Goal: Register for event/course

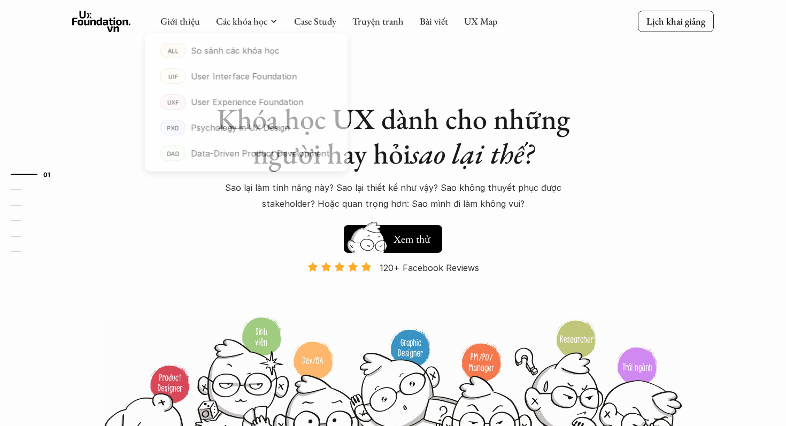
click at [252, 25] on div at bounding box center [246, 96] width 211 height 161
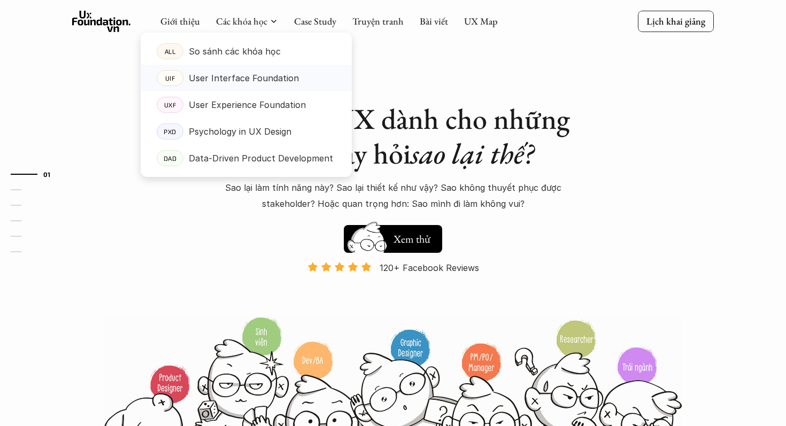
click at [260, 81] on p "User Interface Foundation" at bounding box center [244, 78] width 110 height 16
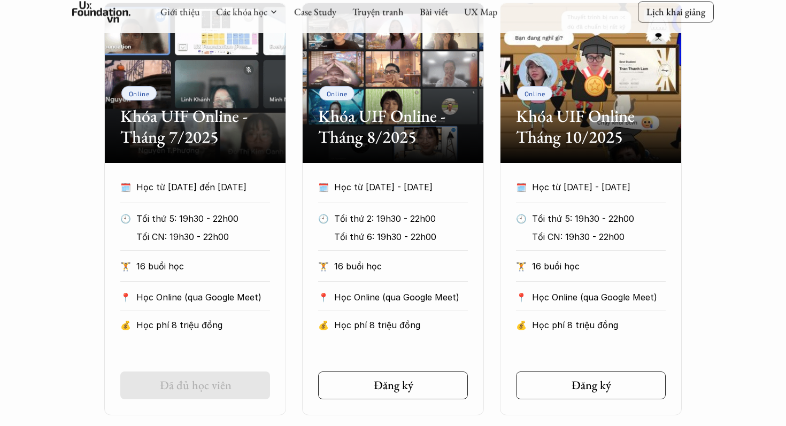
scroll to position [561, 0]
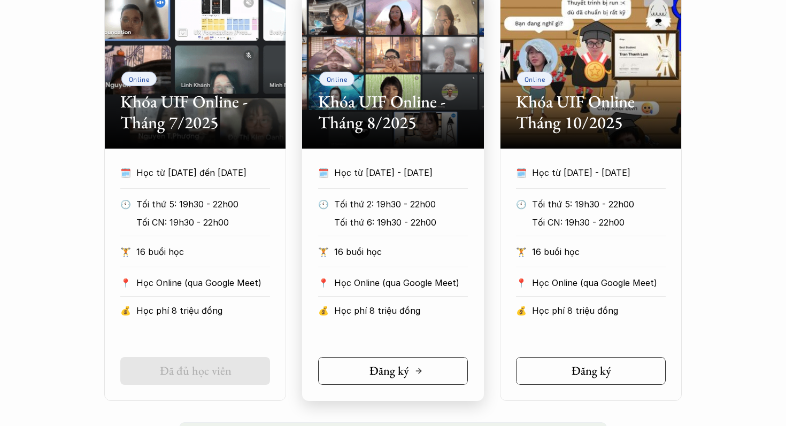
click at [412, 368] on div "Đăng ký" at bounding box center [395, 371] width 53 height 14
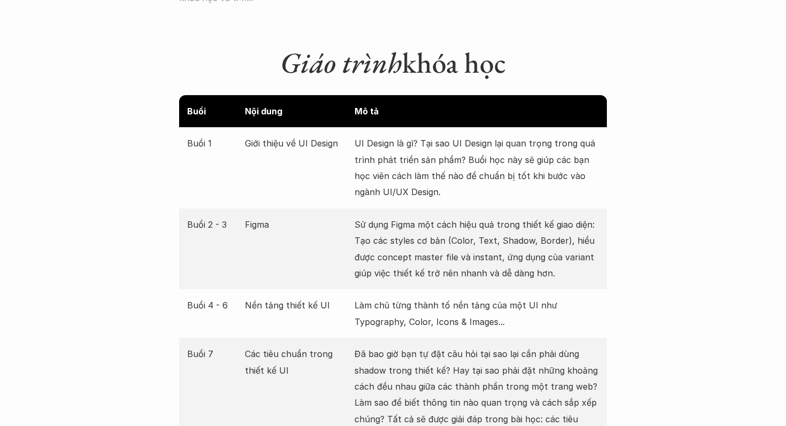
scroll to position [1403, 0]
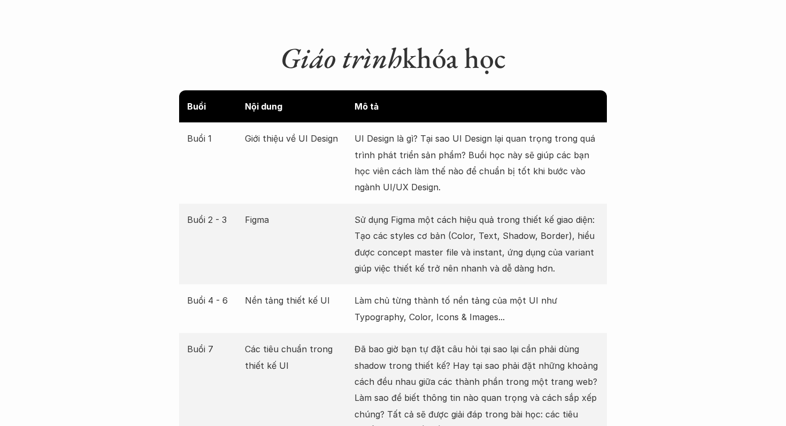
click at [418, 135] on p "UI Design là gì? Tại sao UI Design lại quan trọng trong quá trình phát triển sả…" at bounding box center [476, 162] width 244 height 65
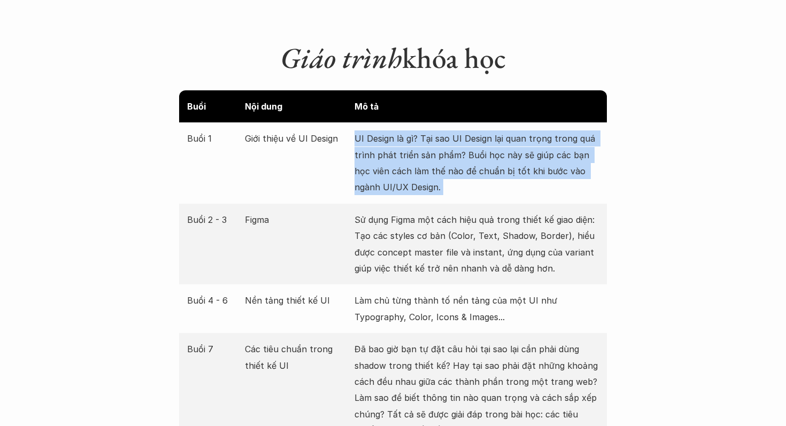
click at [418, 135] on p "UI Design là gì? Tại sao UI Design lại quan trọng trong quá trình phát triển sả…" at bounding box center [476, 162] width 244 height 65
click at [414, 219] on p "Sử dụng Figma một cách hiệu quả trong thiết kế giao diện: Tạo các styles cơ bản…" at bounding box center [476, 244] width 244 height 65
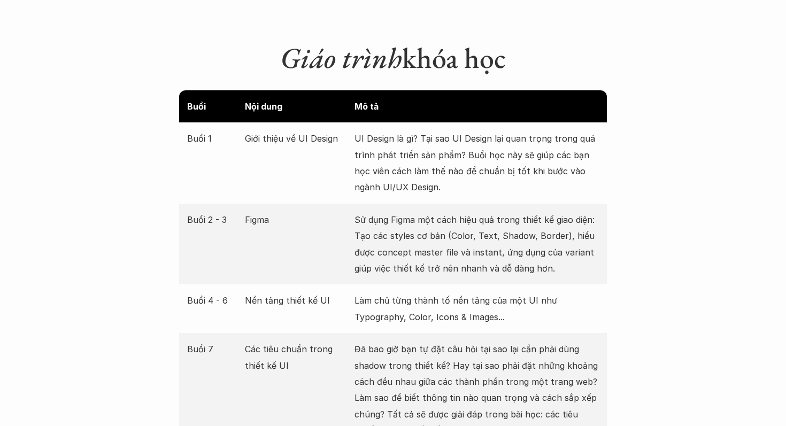
click at [414, 219] on p "Sử dụng Figma một cách hiệu quả trong thiết kế giao diện: Tạo các styles cơ bản…" at bounding box center [476, 244] width 244 height 65
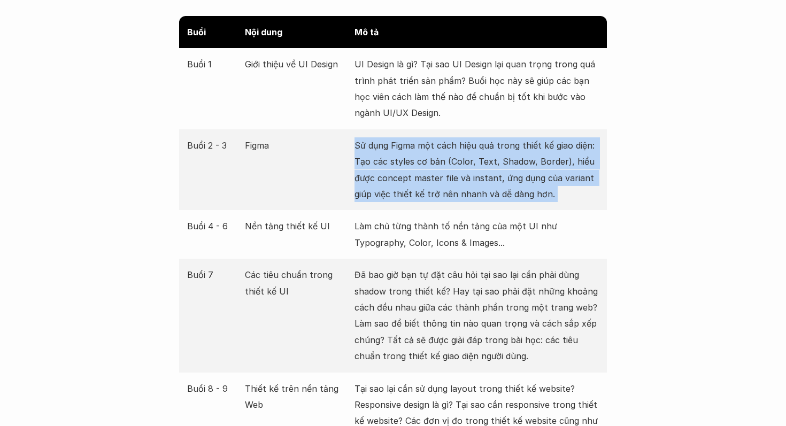
click at [414, 219] on p "Làm chủ từng thành tố nền tảng của một UI như Typography, Color, Icons & Images…" at bounding box center [476, 234] width 244 height 33
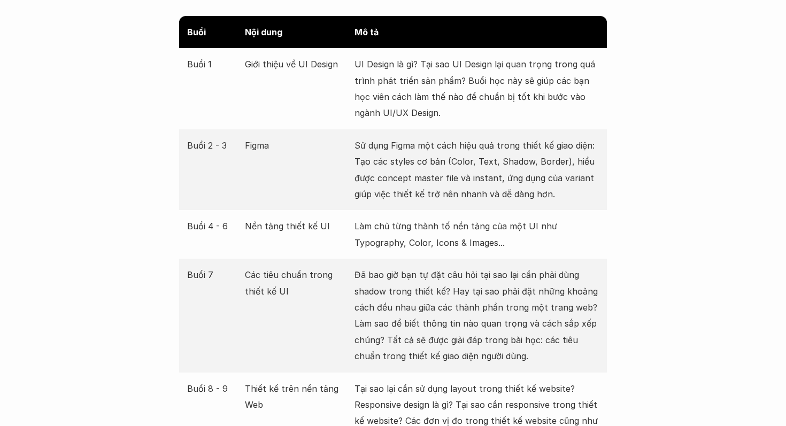
click at [414, 219] on p "Làm chủ từng thành tố nền tảng của một UI như Typography, Color, Icons & Images…" at bounding box center [476, 234] width 244 height 33
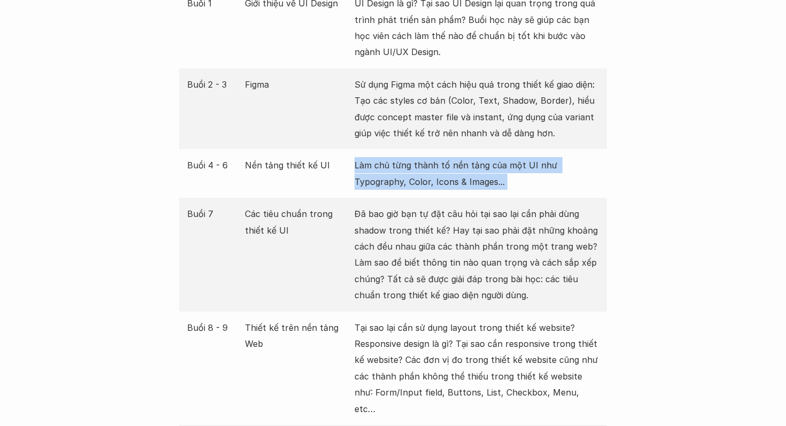
scroll to position [1551, 0]
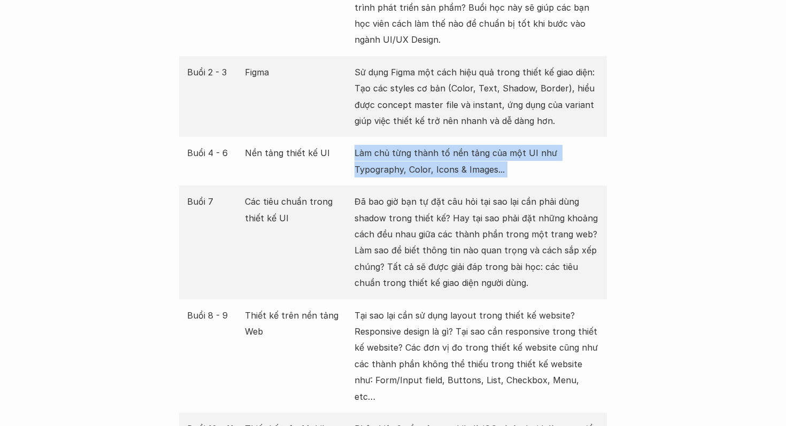
click at [414, 219] on p "Đã bao giờ bạn tự đặt câu hỏi tại sao lại cần phải dùng shadow trong thiết kế? …" at bounding box center [476, 241] width 244 height 97
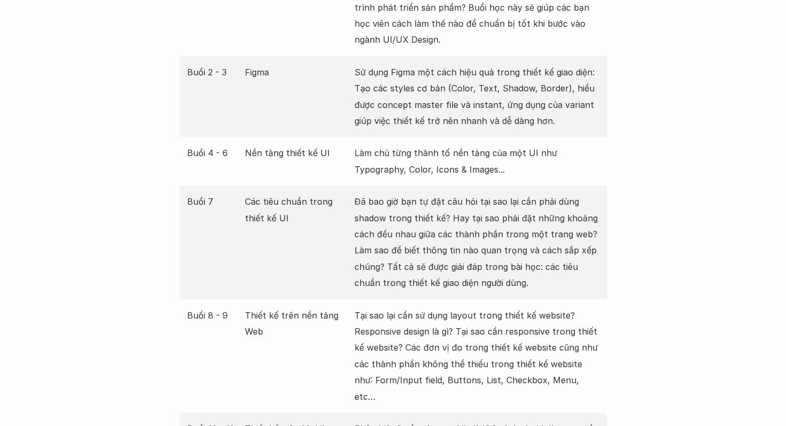
click at [414, 219] on p "Đã bao giờ bạn tự đặt câu hỏi tại sao lại cần phải dùng shadow trong thiết kế? …" at bounding box center [476, 241] width 244 height 97
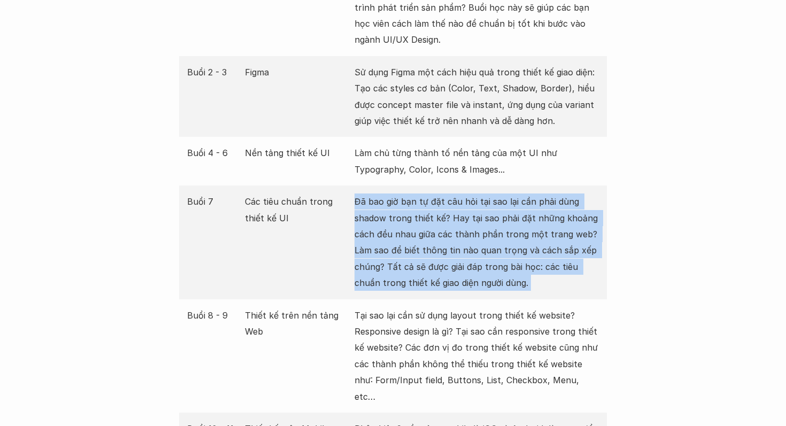
click at [414, 219] on p "Đã bao giờ bạn tự đặt câu hỏi tại sao lại cần phải dùng shadow trong thiết kế? …" at bounding box center [476, 241] width 244 height 97
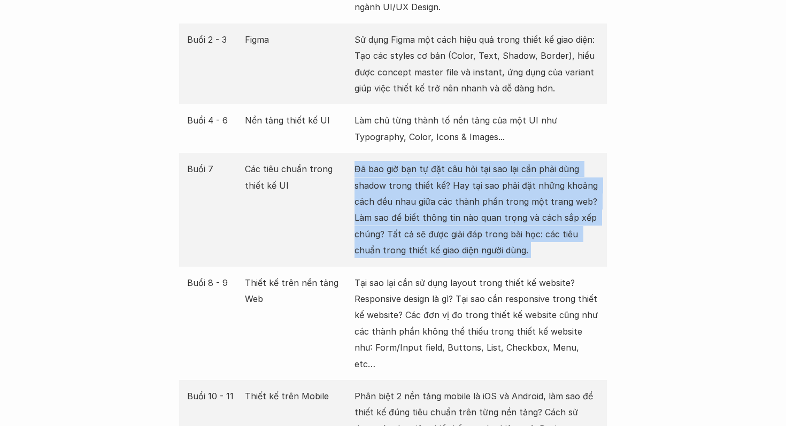
click at [414, 219] on p "Đã bao giờ bạn tự đặt câu hỏi tại sao lại cần phải dùng shadow trong thiết kế? …" at bounding box center [476, 209] width 244 height 97
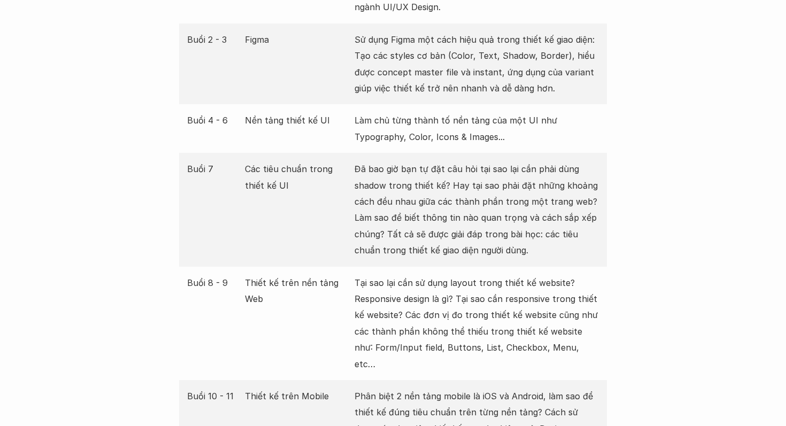
click at [414, 219] on p "Đã bao giờ bạn tự đặt câu hỏi tại sao lại cần phải dùng shadow trong thiết kế? …" at bounding box center [476, 209] width 244 height 97
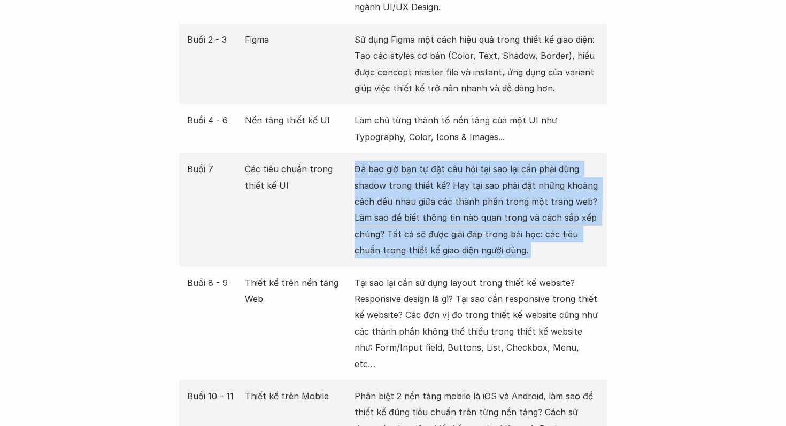
click at [414, 219] on p "Đã bao giờ bạn tự đặt câu hỏi tại sao lại cần phải dùng shadow trong thiết kế? …" at bounding box center [476, 209] width 244 height 97
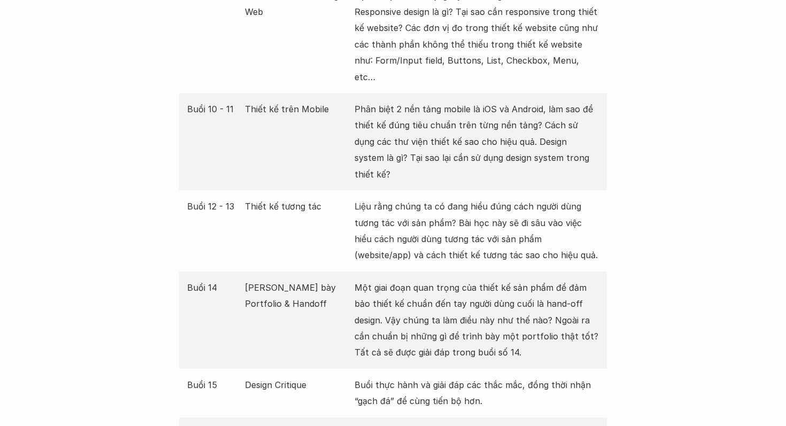
scroll to position [1879, 0]
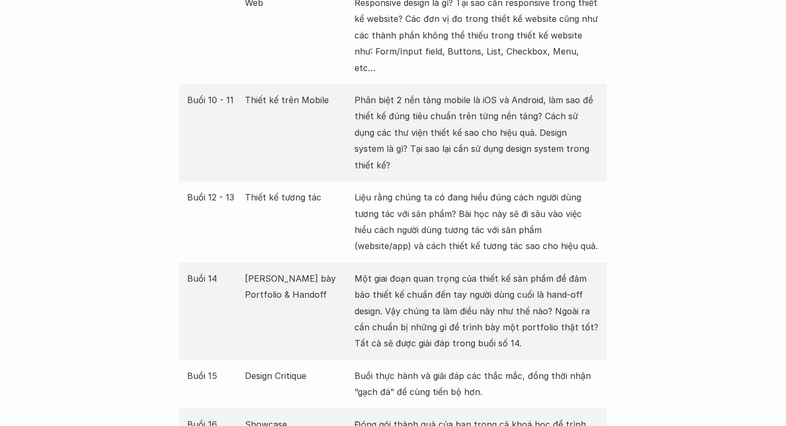
click at [413, 270] on p "Một giai đoạn quan trọng của thiết kế sản phẩm để đảm bảo thiết kế chuẩn đến ta…" at bounding box center [476, 310] width 244 height 81
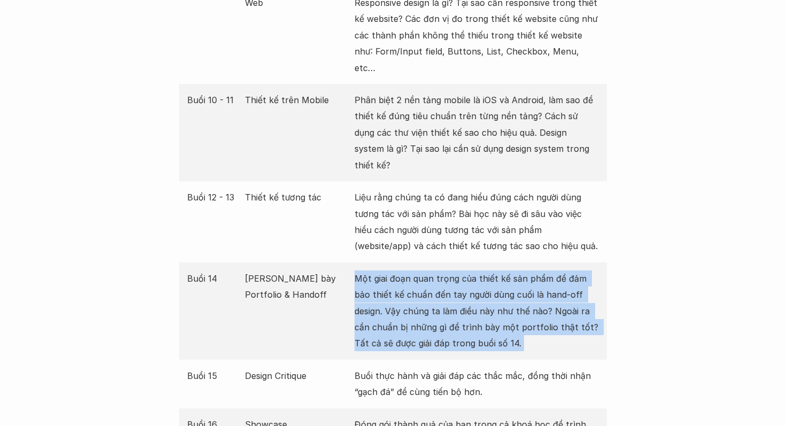
click at [413, 270] on p "Một giai đoạn quan trọng của thiết kế sản phẩm để đảm bảo thiết kế chuẩn đến ta…" at bounding box center [476, 310] width 244 height 81
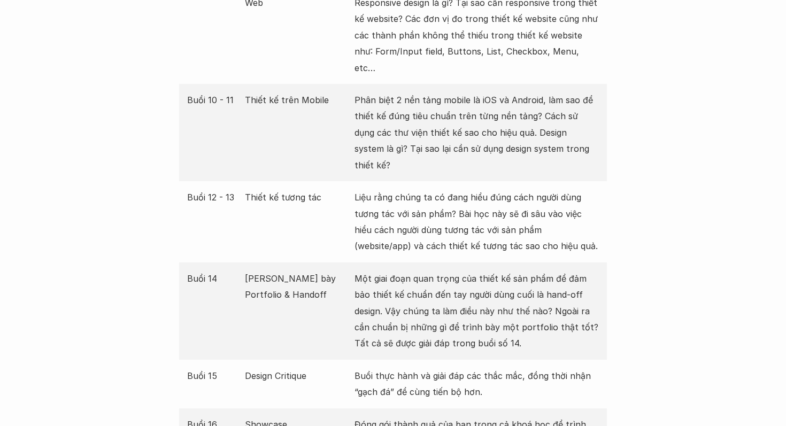
click at [413, 270] on p "Một giai đoạn quan trọng của thiết kế sản phẩm để đảm bảo thiết kế chuẩn đến ta…" at bounding box center [476, 310] width 244 height 81
click at [410, 280] on p "Một giai đoạn quan trọng của thiết kế sản phẩm để đảm bảo thiết kế chuẩn đến ta…" at bounding box center [476, 310] width 244 height 81
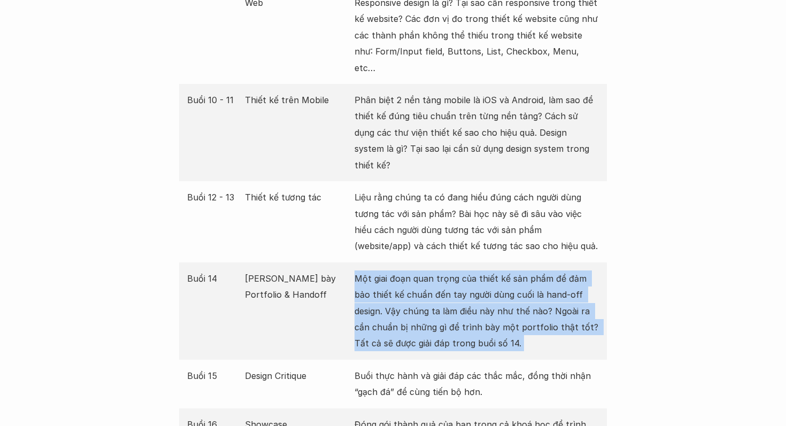
click at [410, 288] on p "Một giai đoạn quan trọng của thiết kế sản phẩm để đảm bảo thiết kế chuẩn đến ta…" at bounding box center [476, 310] width 244 height 81
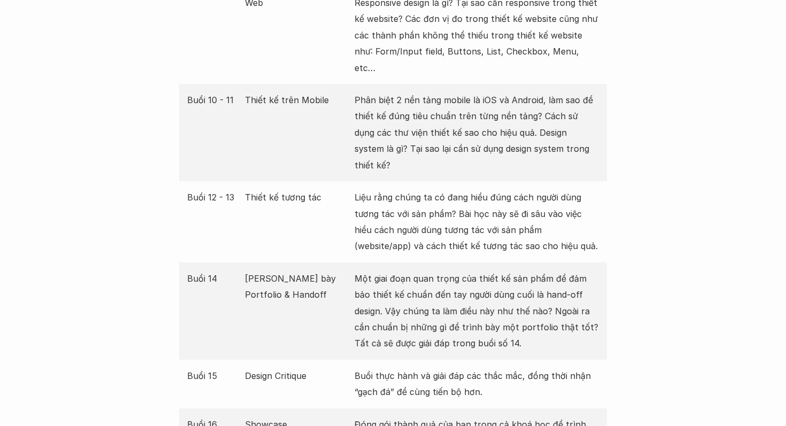
click at [410, 288] on p "Một giai đoạn quan trọng của thiết kế sản phẩm để đảm bảo thiết kế chuẩn đến ta…" at bounding box center [476, 310] width 244 height 81
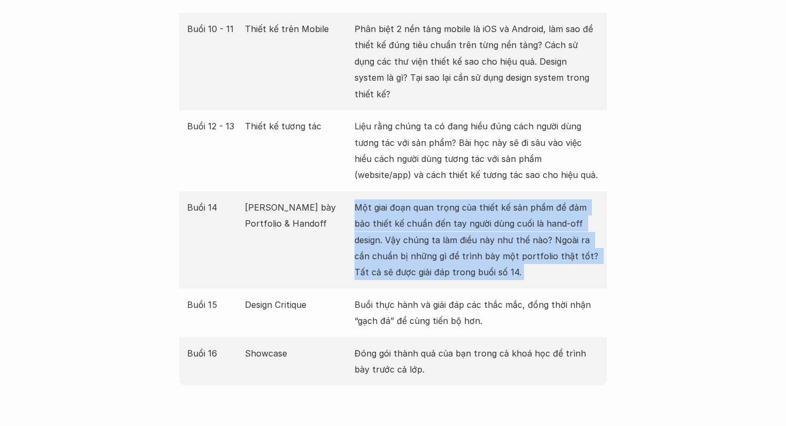
scroll to position [1952, 0]
click at [409, 296] on p "Buổi thực hành và giải đáp các thắc mắc, đồng thời nhận “gạch đá” để cùng tiến …" at bounding box center [476, 312] width 244 height 33
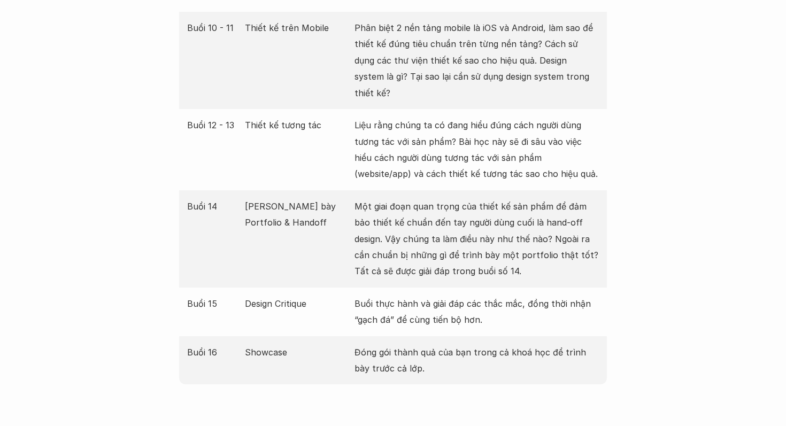
click at [409, 296] on p "Buổi thực hành và giải đáp các thắc mắc, đồng thời nhận “gạch đá” để cùng tiến …" at bounding box center [476, 312] width 244 height 33
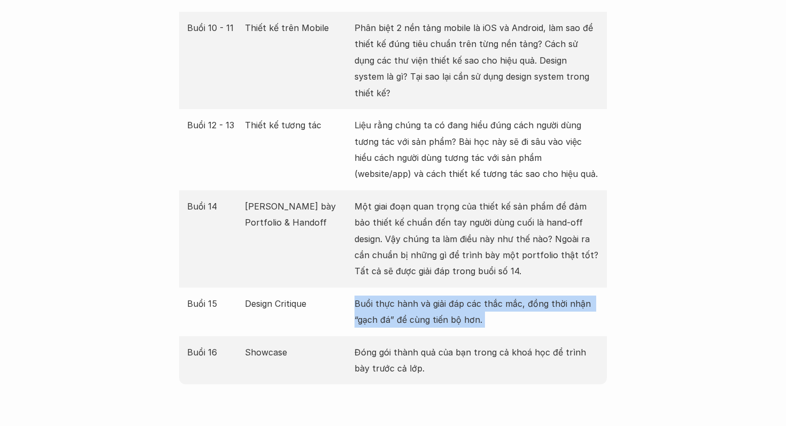
click at [409, 296] on p "Buổi thực hành và giải đáp các thắc mắc, đồng thời nhận “gạch đá” để cùng tiến …" at bounding box center [476, 312] width 244 height 33
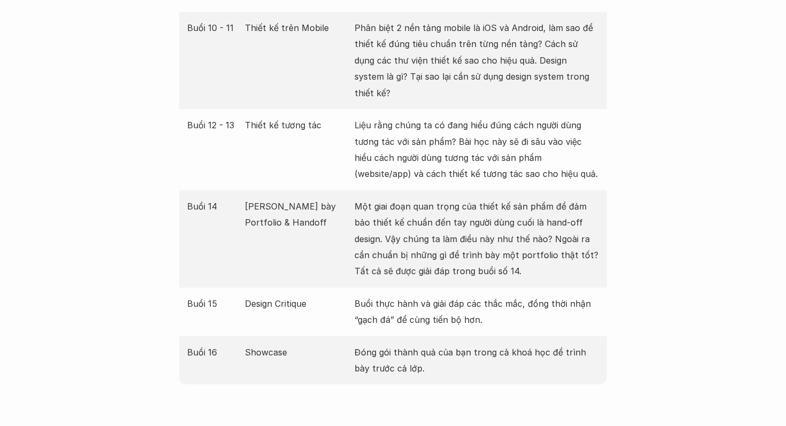
click at [409, 296] on p "Buổi thực hành và giải đáp các thắc mắc, đồng thời nhận “gạch đá” để cùng tiến …" at bounding box center [476, 312] width 244 height 33
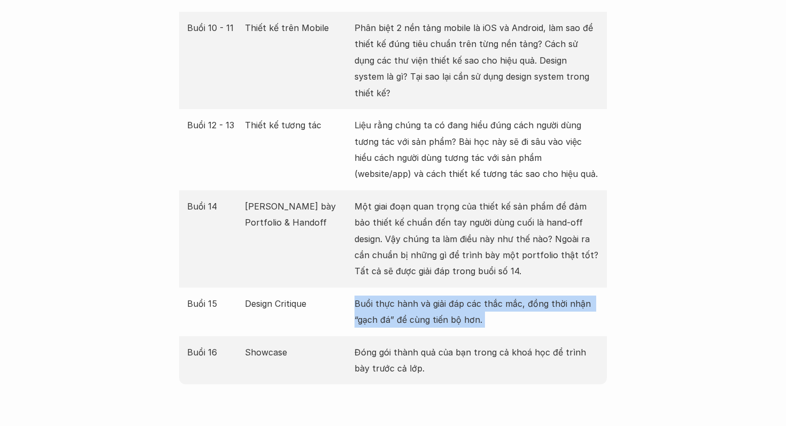
click at [409, 296] on p "Buổi thực hành và giải đáp các thắc mắc, đồng thời nhận “gạch đá” để cùng tiến …" at bounding box center [476, 312] width 244 height 33
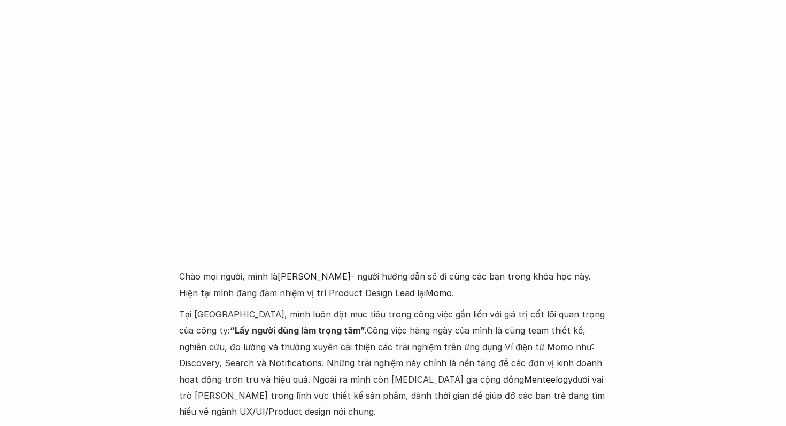
scroll to position [2490, 0]
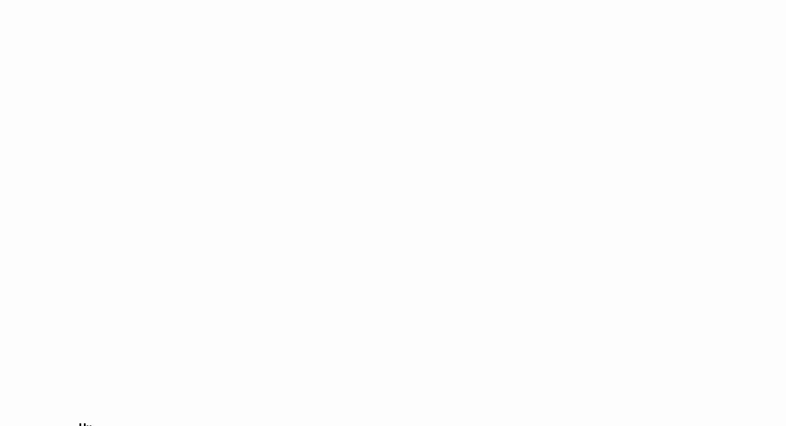
scroll to position [1584, 0]
